Goal: Transaction & Acquisition: Purchase product/service

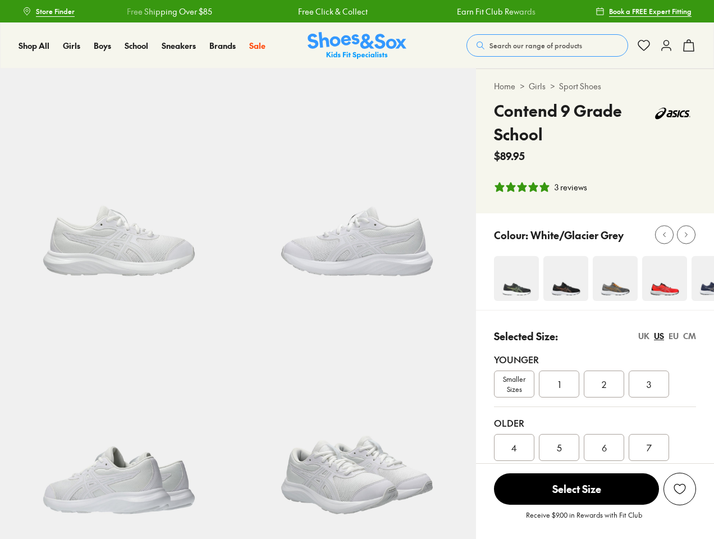
select select "*"
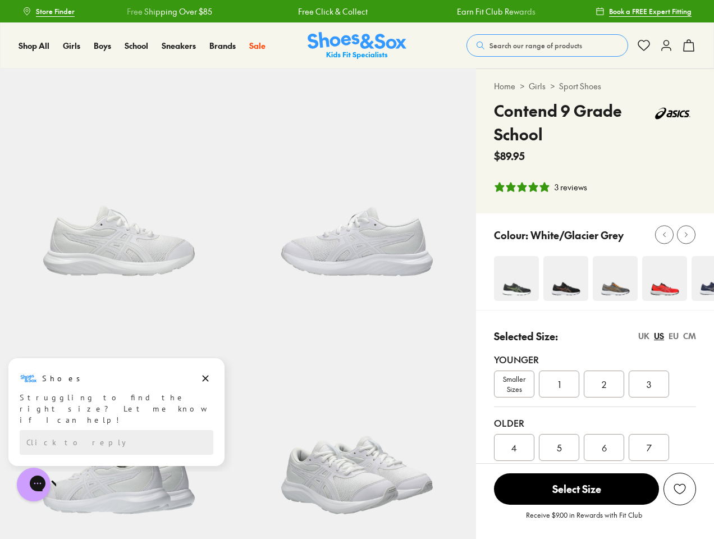
click at [548, 45] on span "Search our range of products" at bounding box center [536, 45] width 93 height 10
click at [456, 41] on button "Clear" at bounding box center [455, 41] width 35 height 20
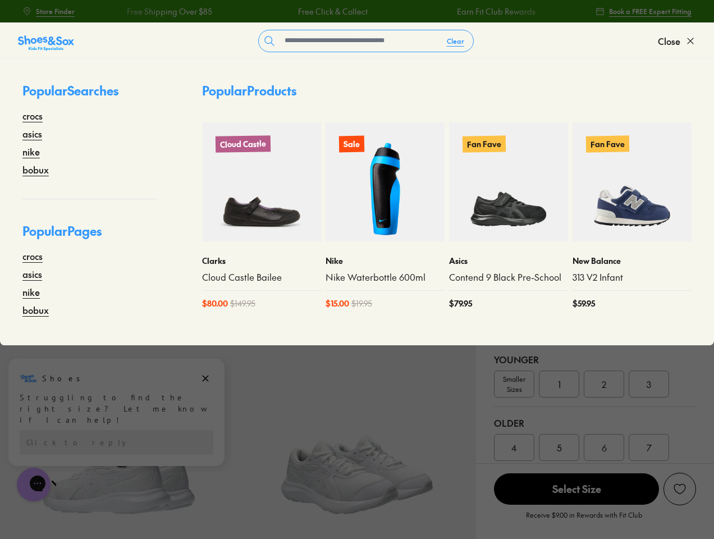
click at [677, 41] on span "Close" at bounding box center [669, 40] width 22 height 13
click at [689, 45] on icon at bounding box center [688, 45] width 13 height 13
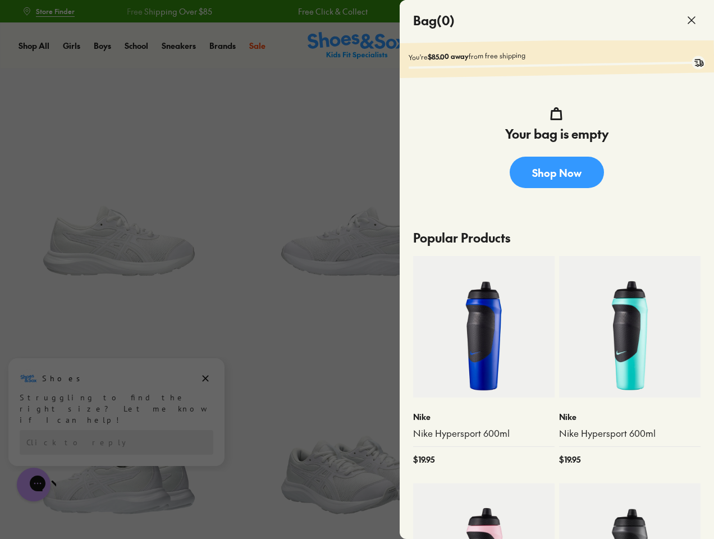
click at [541, 187] on div at bounding box center [357, 269] width 714 height 539
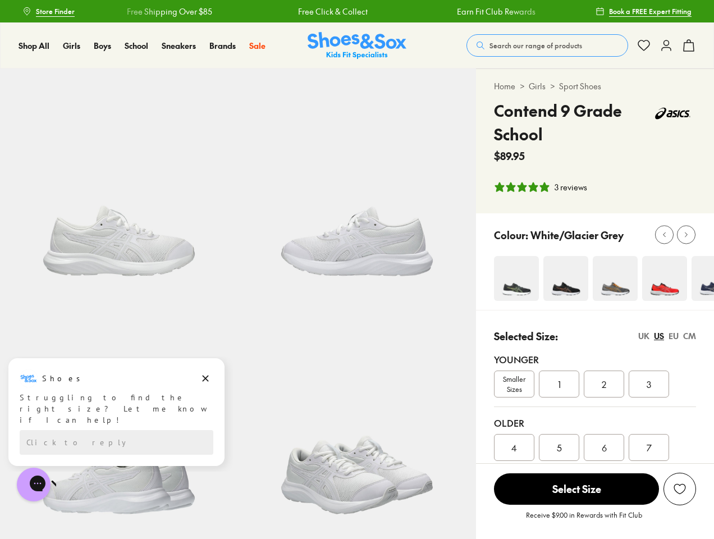
click at [664, 235] on icon at bounding box center [665, 235] width 8 height 8
click at [686, 235] on icon at bounding box center [686, 235] width 8 height 8
click at [595, 395] on div "2" at bounding box center [604, 384] width 40 height 27
click at [644, 336] on div "UK" at bounding box center [644, 336] width 11 height 12
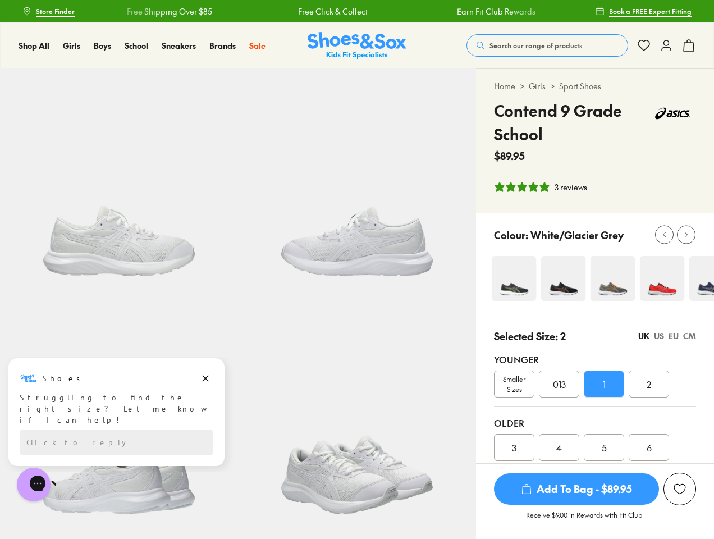
click at [659, 336] on div "US" at bounding box center [659, 336] width 10 height 12
